Goal: Information Seeking & Learning: Compare options

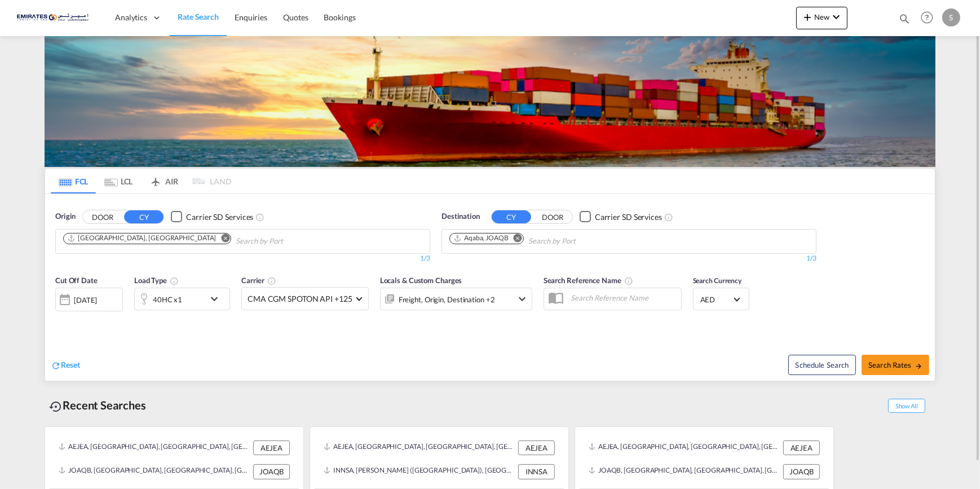
click at [518, 236] on md-icon "Remove" at bounding box center [518, 237] width 8 height 8
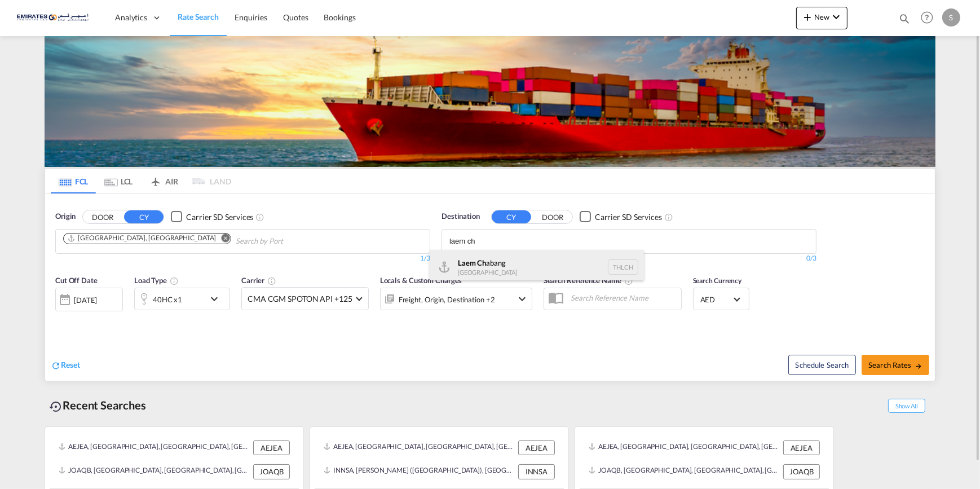
type input "laem ch"
click at [473, 257] on div "Laem Ch abang [GEOGRAPHIC_DATA] THLCH" at bounding box center [537, 267] width 214 height 34
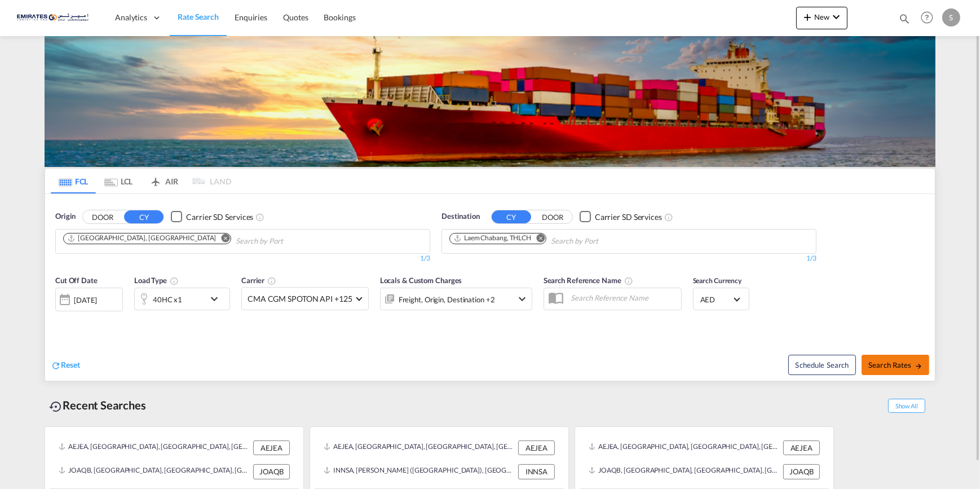
click at [917, 362] on md-icon "icon-arrow-right" at bounding box center [919, 366] width 8 height 8
type input "AEJEA to THLCH / [DATE]"
